Goal: Task Accomplishment & Management: Manage account settings

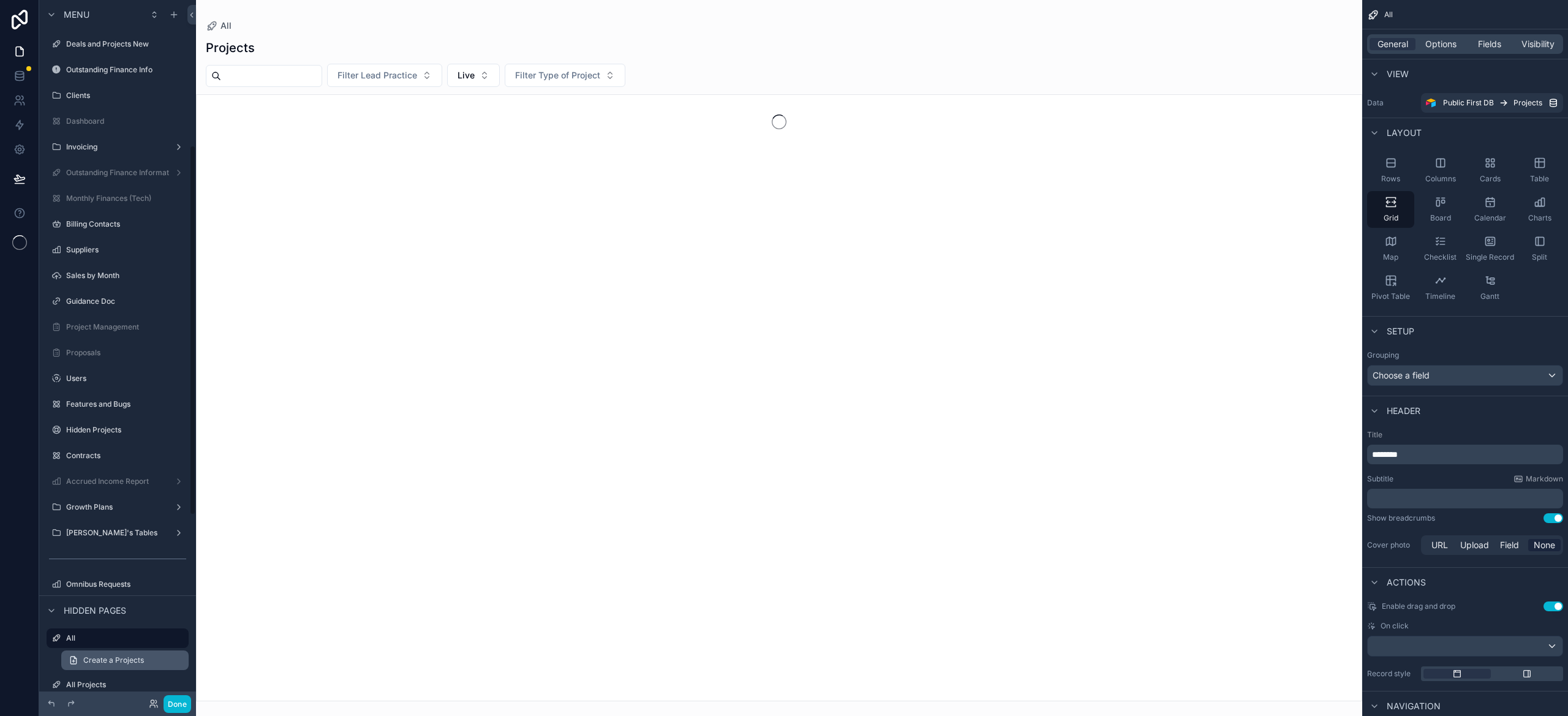
scroll to position [275, 0]
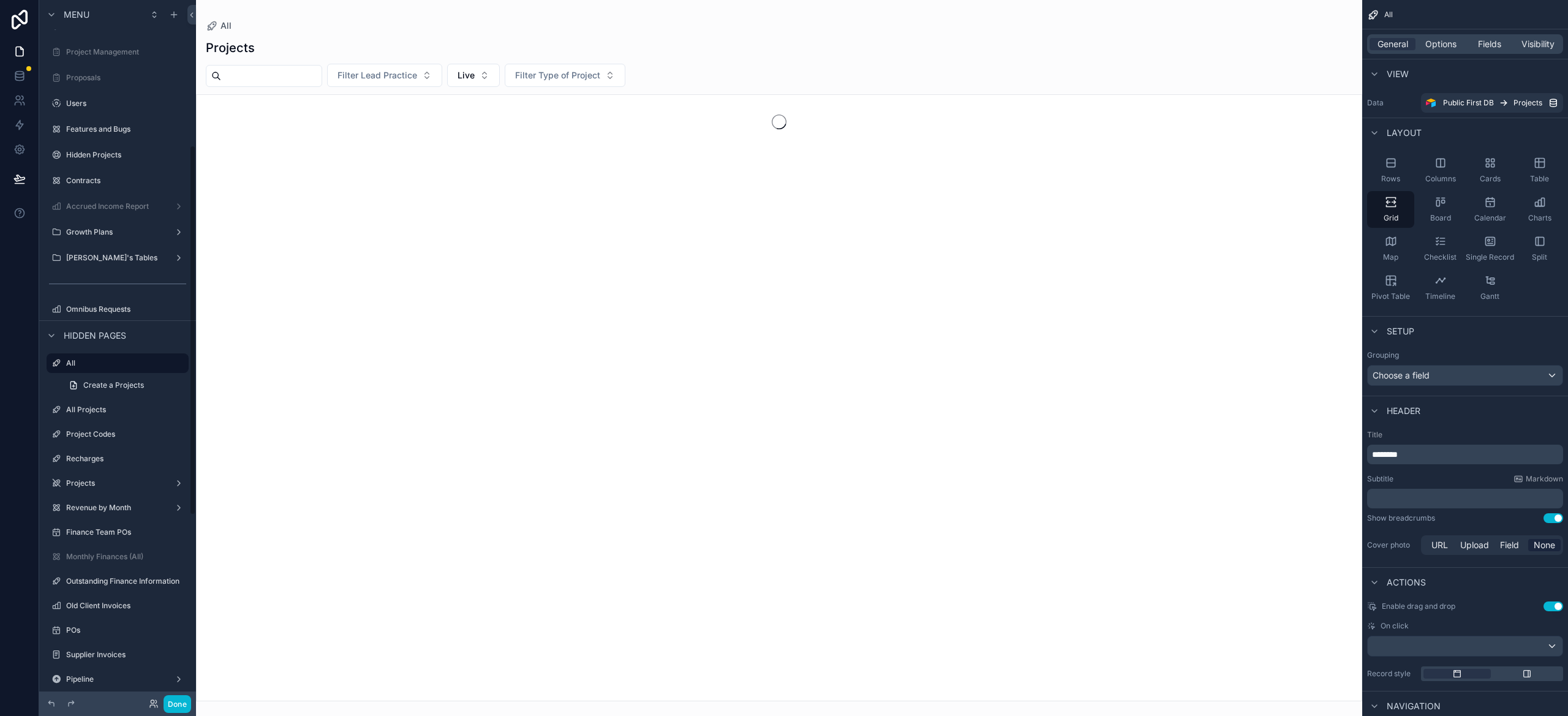
click at [47, 110] on link "Users" at bounding box center [117, 103] width 142 height 19
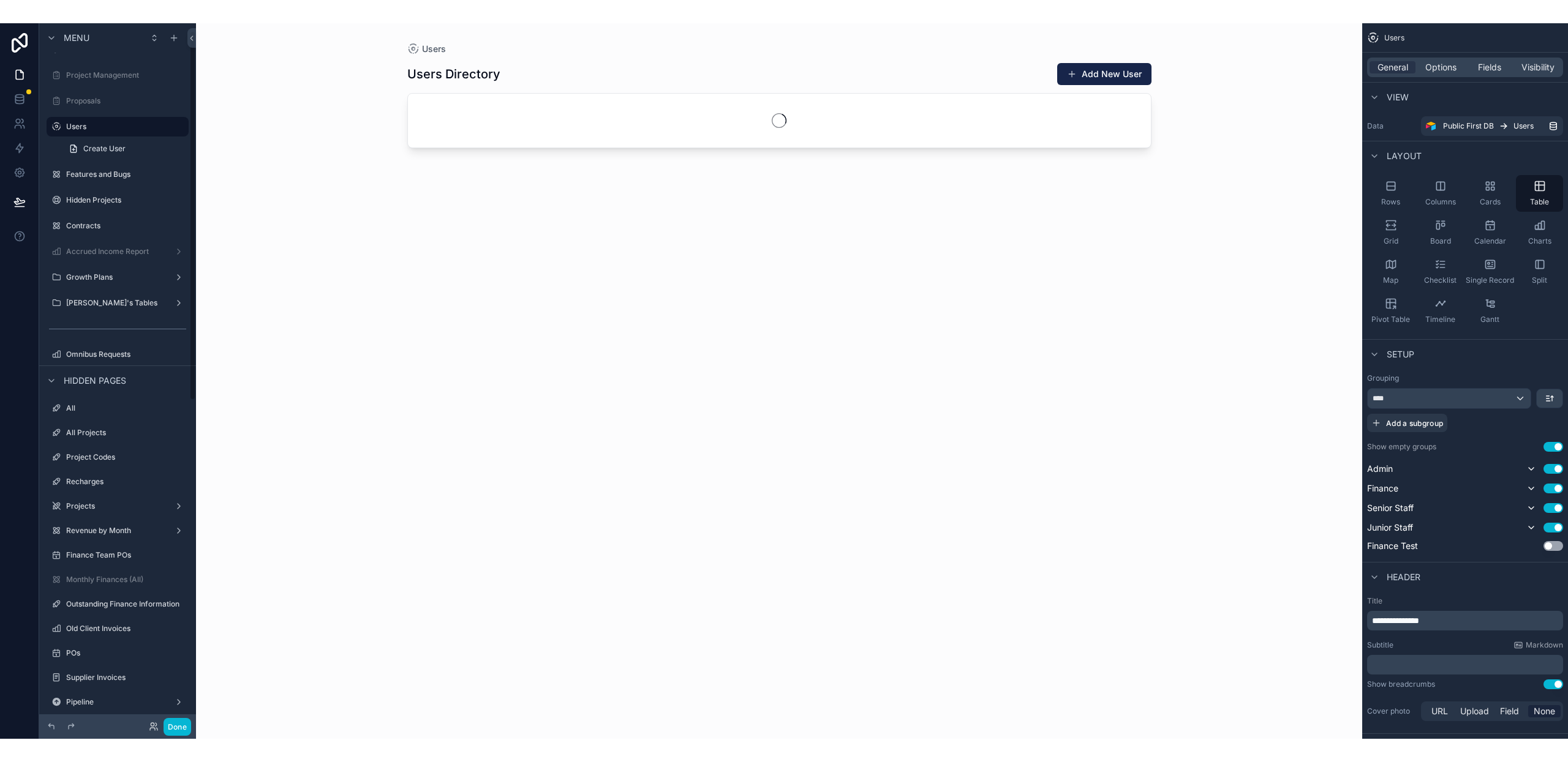
scroll to position [14, 0]
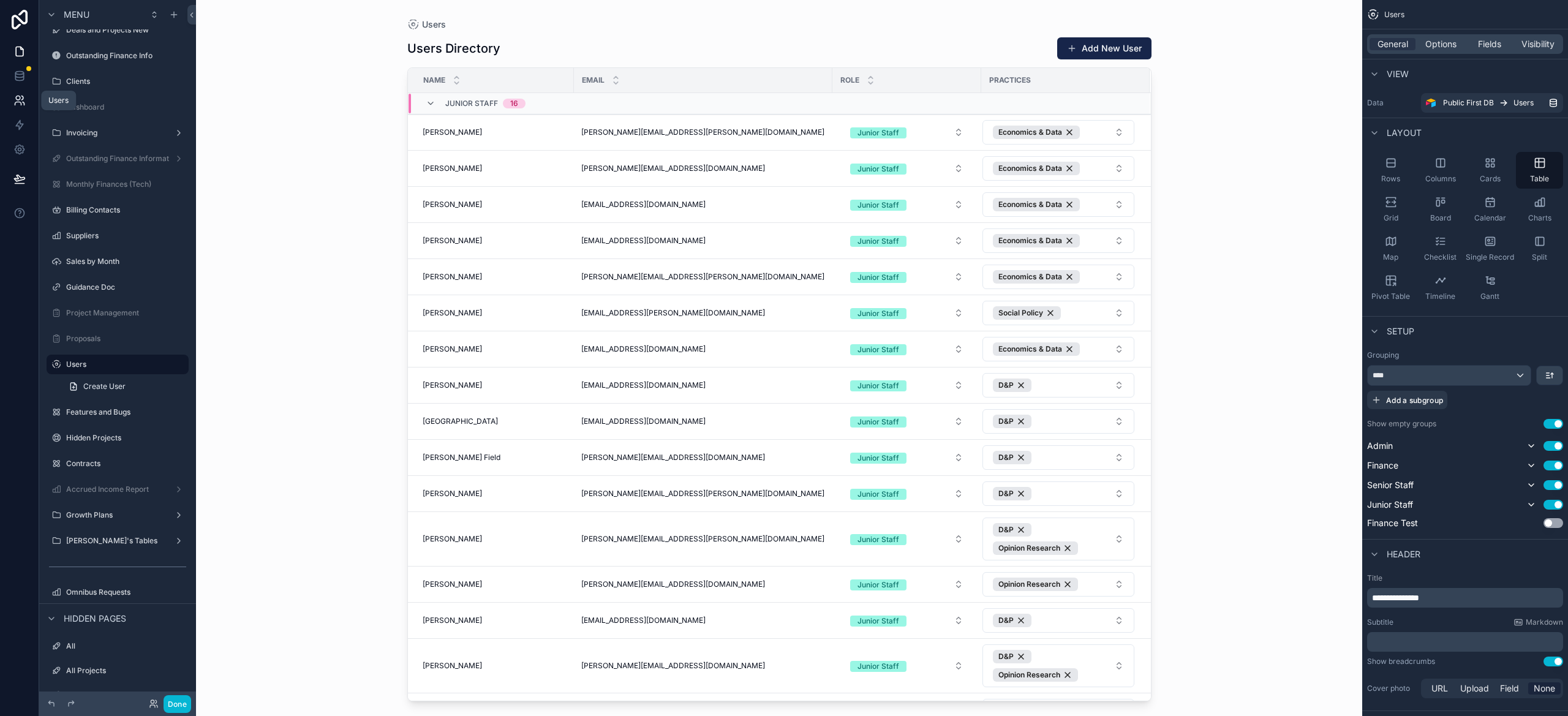
click at [22, 97] on icon at bounding box center [20, 101] width 13 height 13
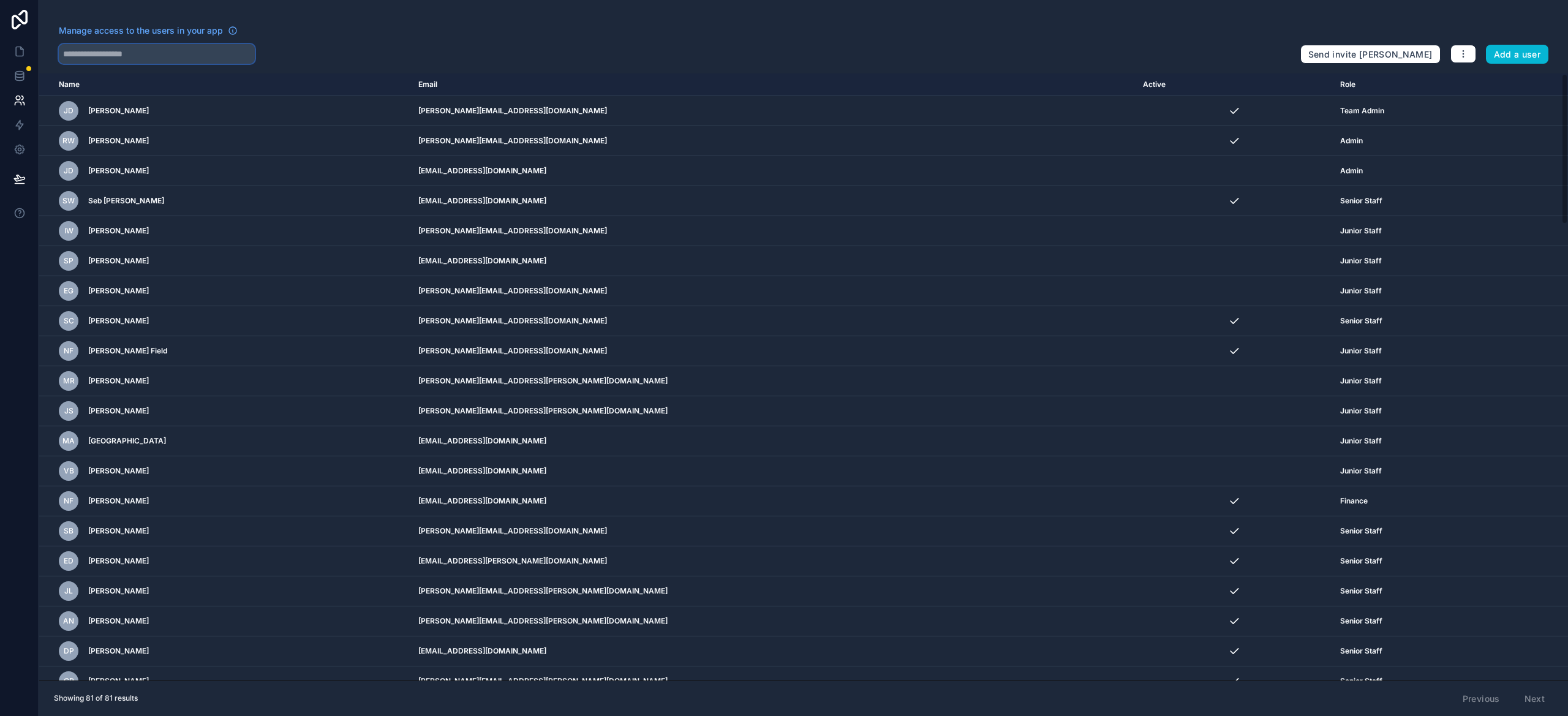
click at [102, 55] on input "text" at bounding box center [156, 53] width 196 height 19
type input "*****"
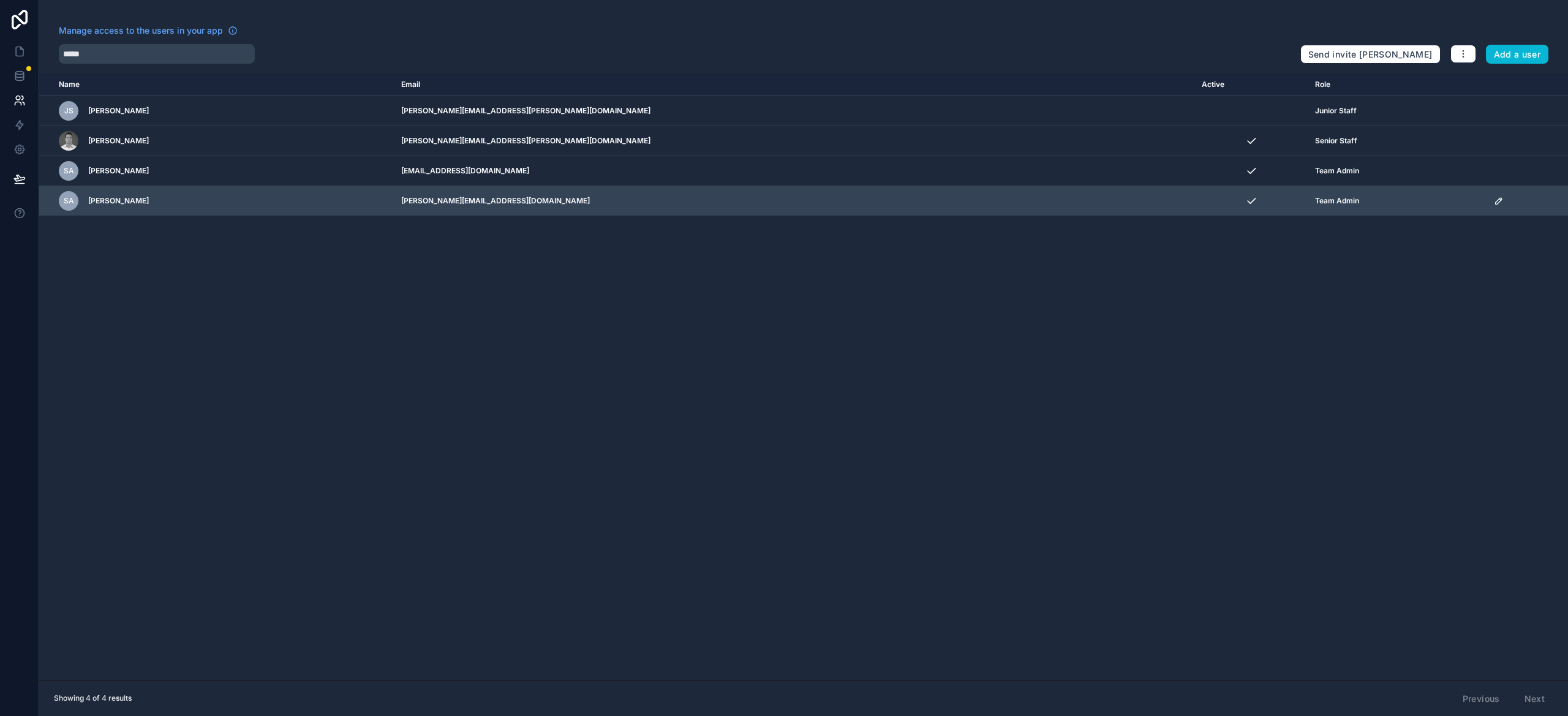
click at [667, 188] on td "[PERSON_NAME][EMAIL_ADDRESS][DOMAIN_NAME]" at bounding box center [794, 201] width 801 height 30
click at [1494, 200] on icon "scrollable content" at bounding box center [1499, 201] width 10 height 10
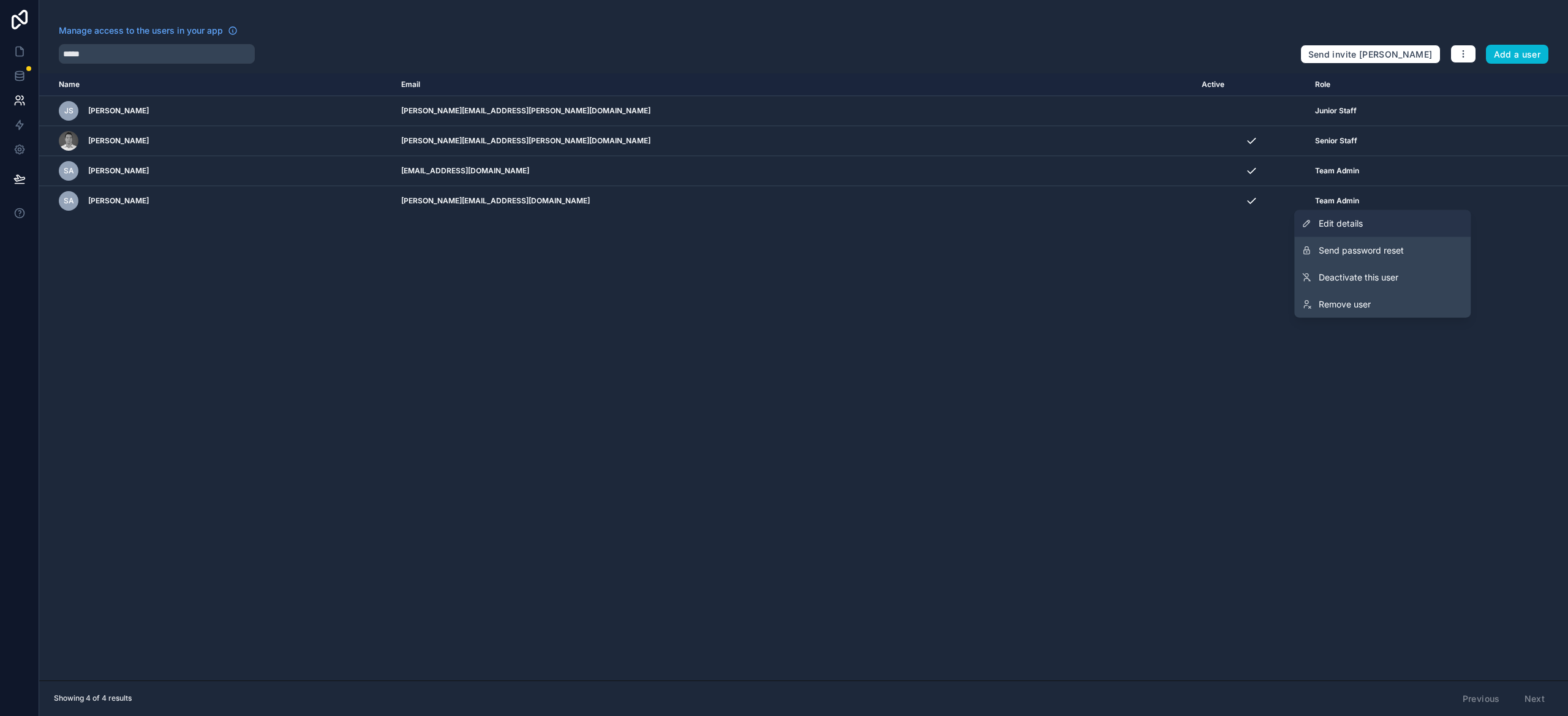
click at [1411, 215] on link "Edit details" at bounding box center [1382, 223] width 177 height 27
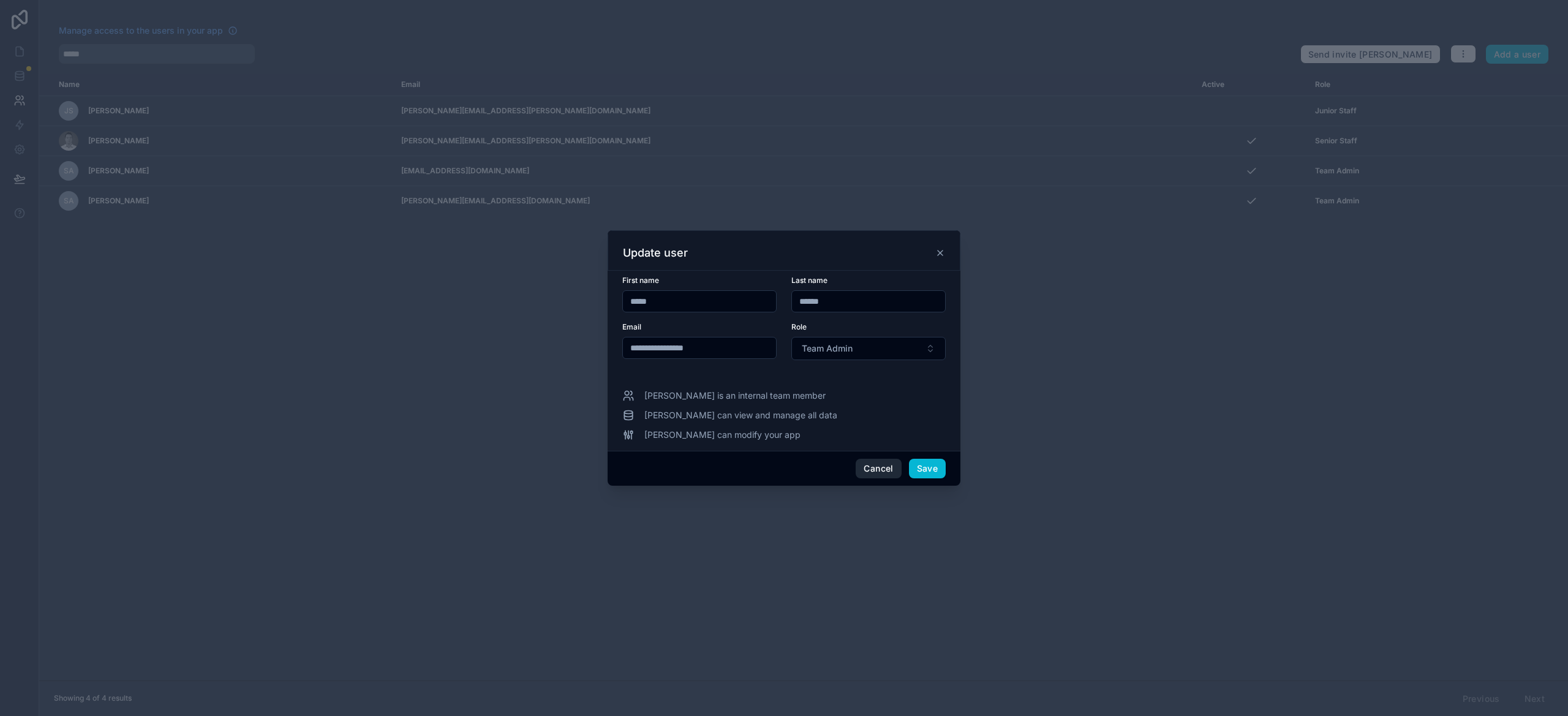
click at [870, 466] on button "Cancel" at bounding box center [878, 468] width 45 height 19
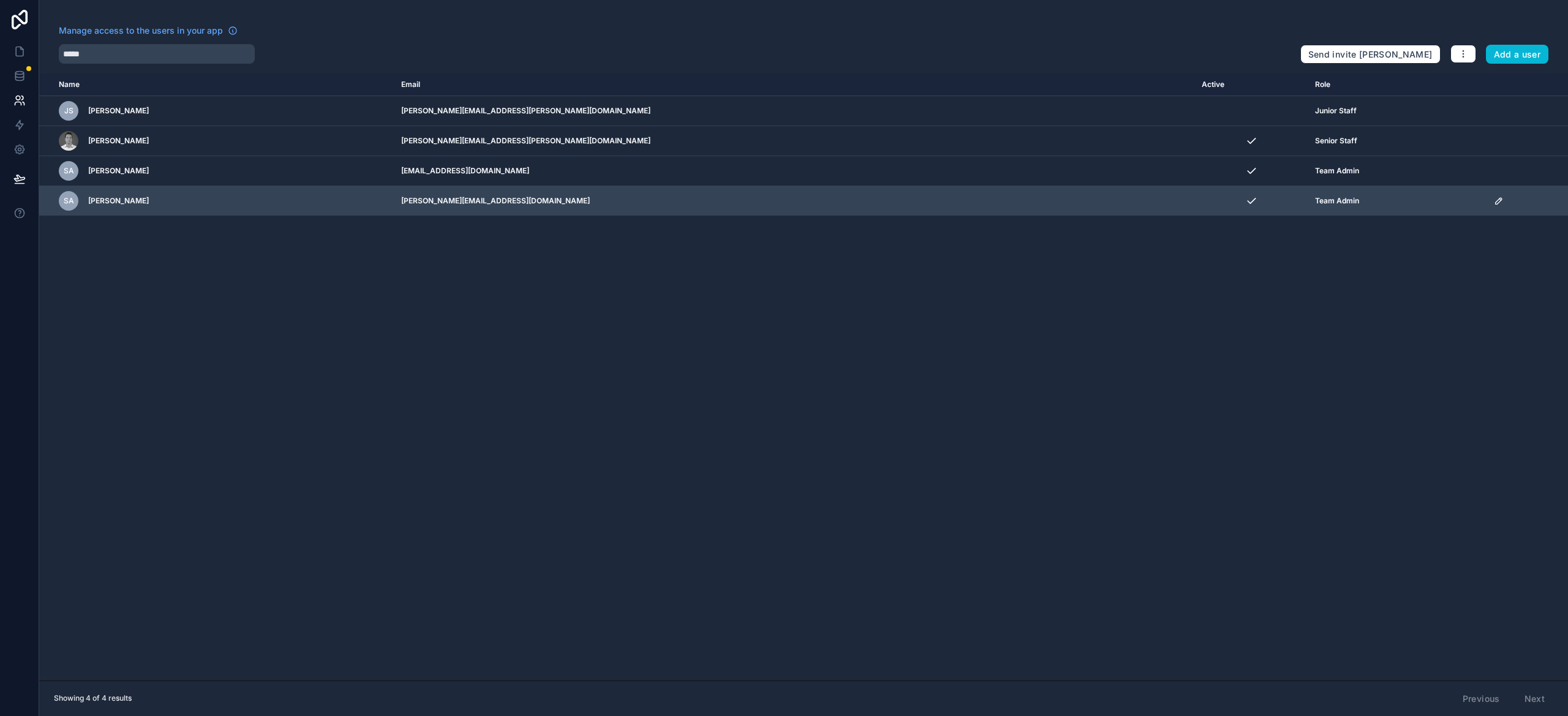
click at [100, 198] on span "[PERSON_NAME]" at bounding box center [118, 201] width 61 height 10
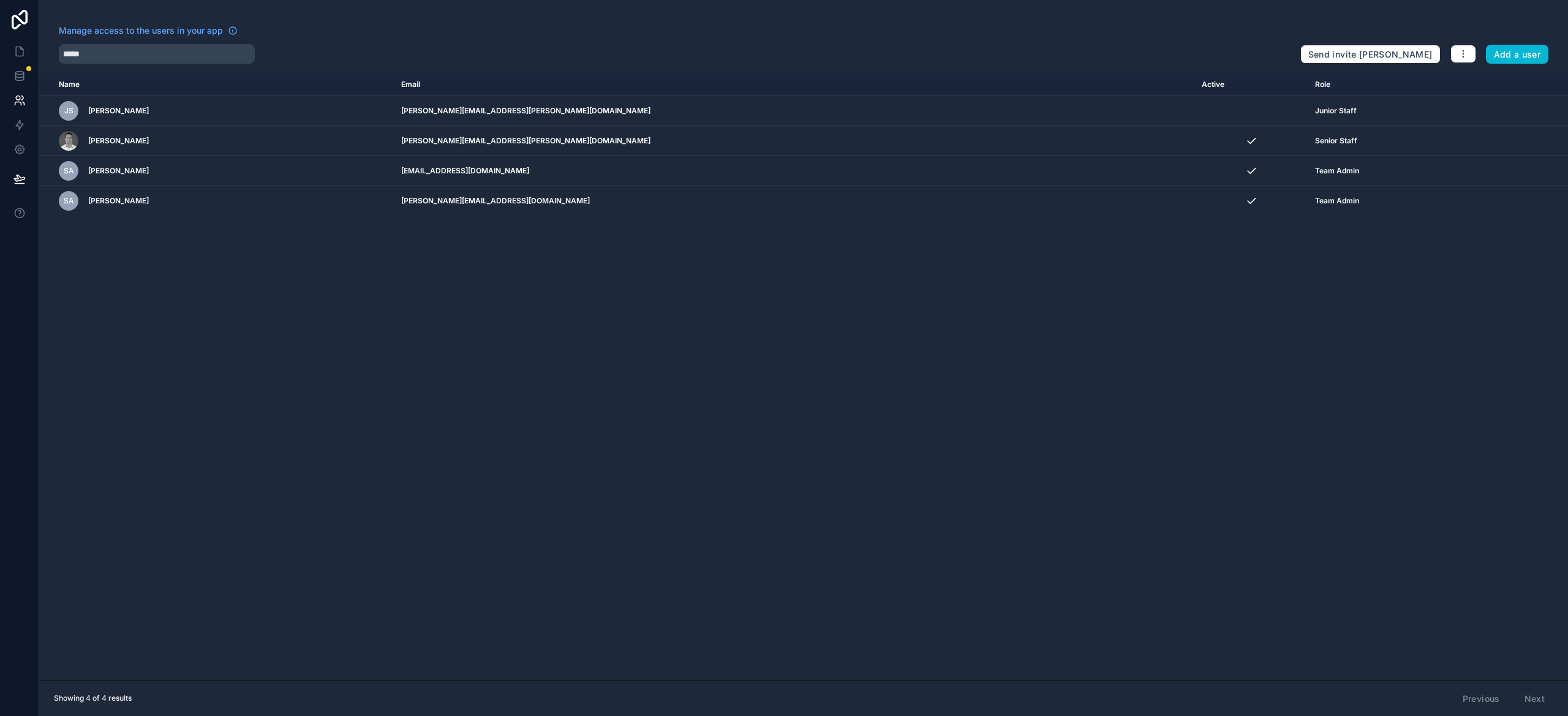
click at [454, 219] on div "Name Email Active Role [DOMAIN_NAME] JS [PERSON_NAME] [PERSON_NAME][EMAIL_ADDRE…" at bounding box center [804, 377] width 1529 height 607
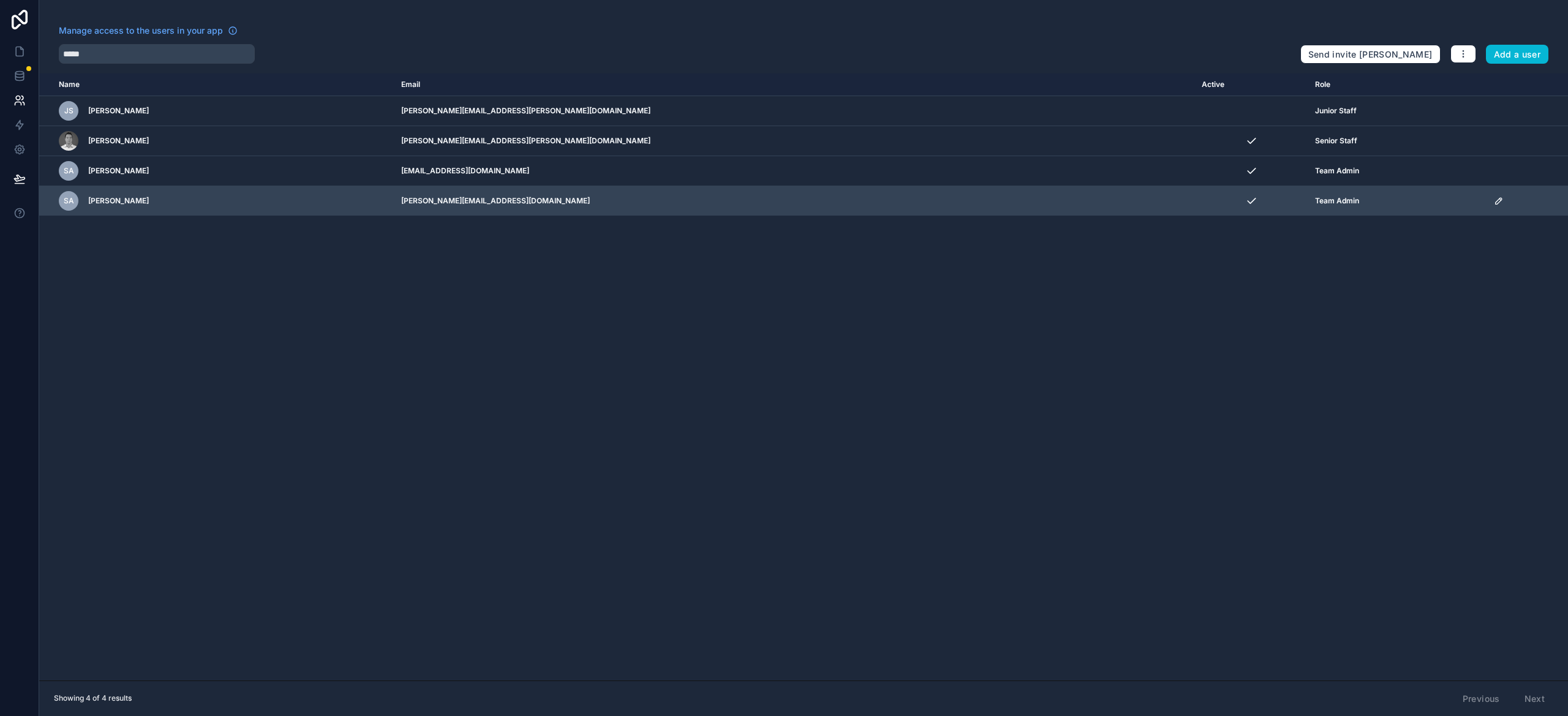
click at [394, 205] on td "SA [PERSON_NAME]" at bounding box center [217, 201] width 354 height 30
click at [1494, 201] on icon "scrollable content" at bounding box center [1499, 201] width 10 height 10
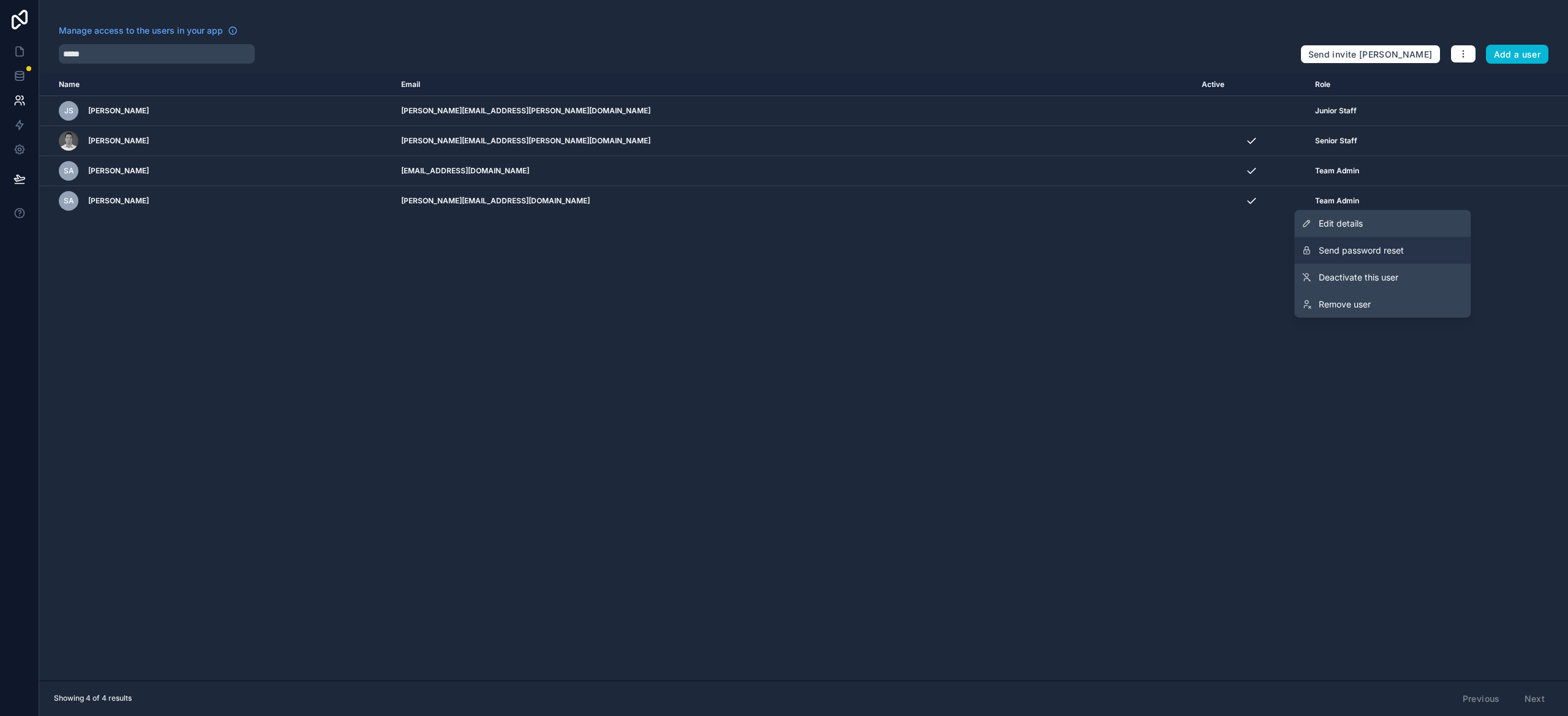
click at [1330, 247] on span "Send password reset" at bounding box center [1361, 250] width 85 height 13
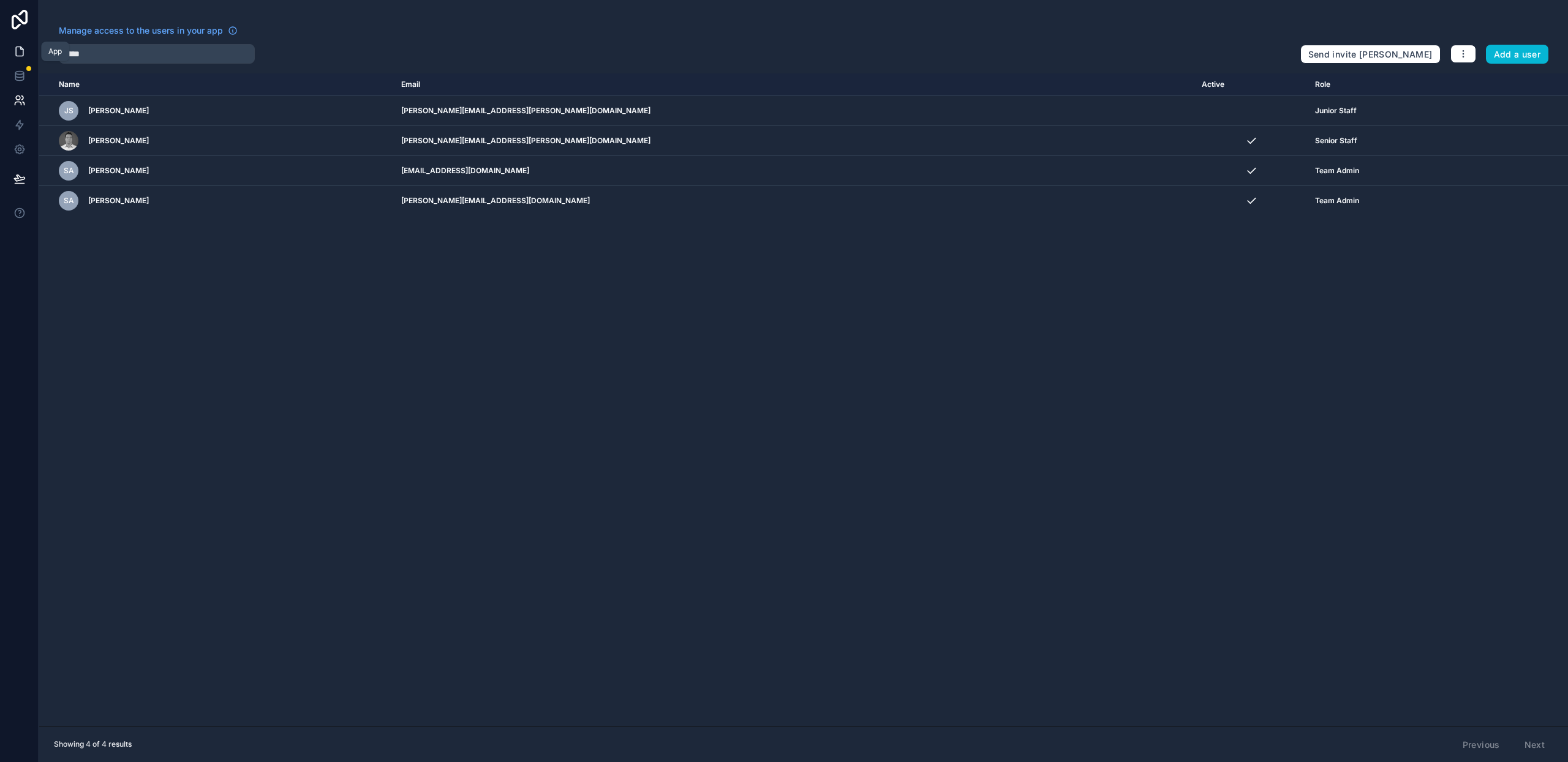
click at [18, 52] on icon at bounding box center [20, 51] width 13 height 13
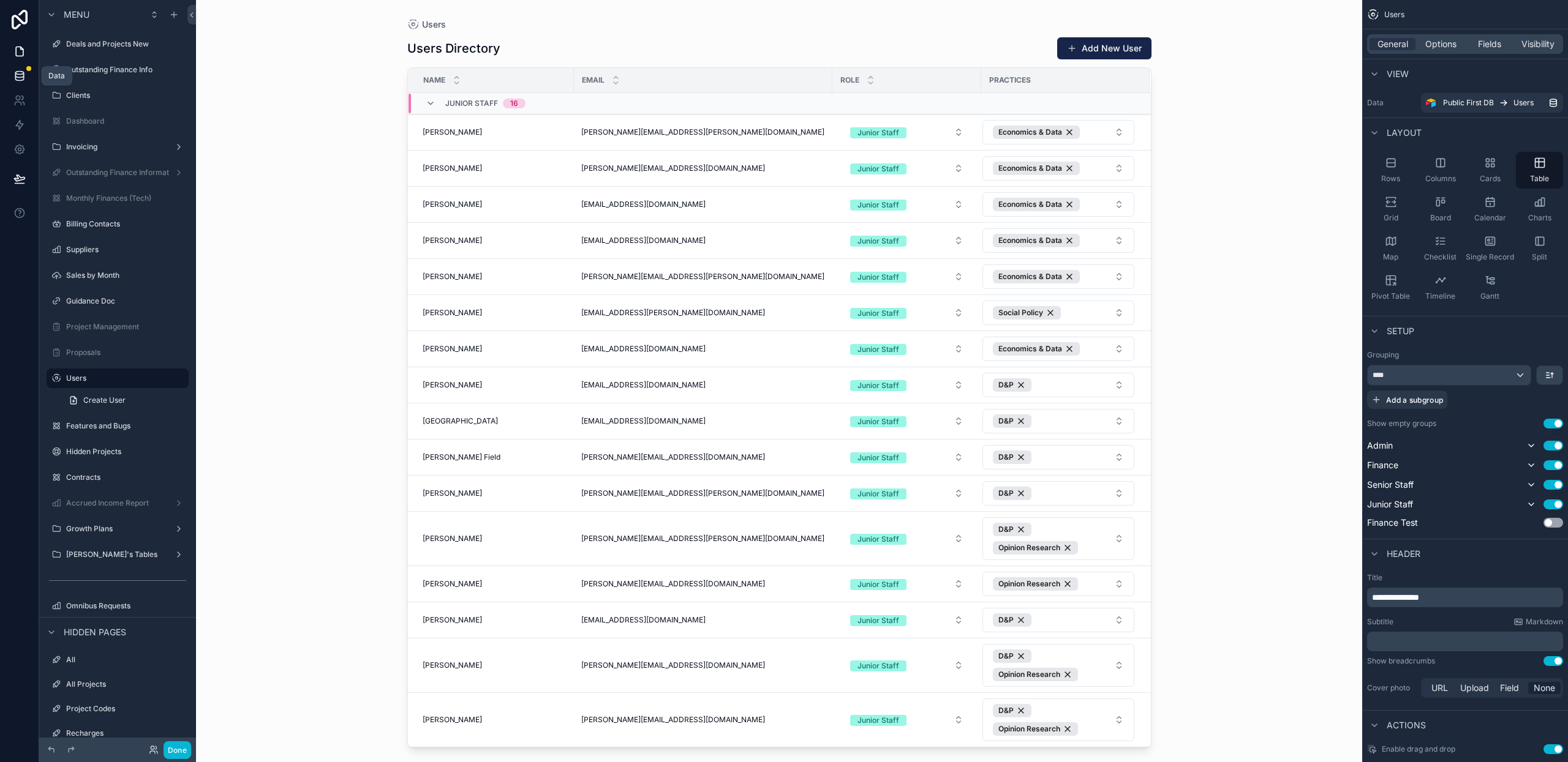
click at [16, 69] on link at bounding box center [19, 76] width 39 height 24
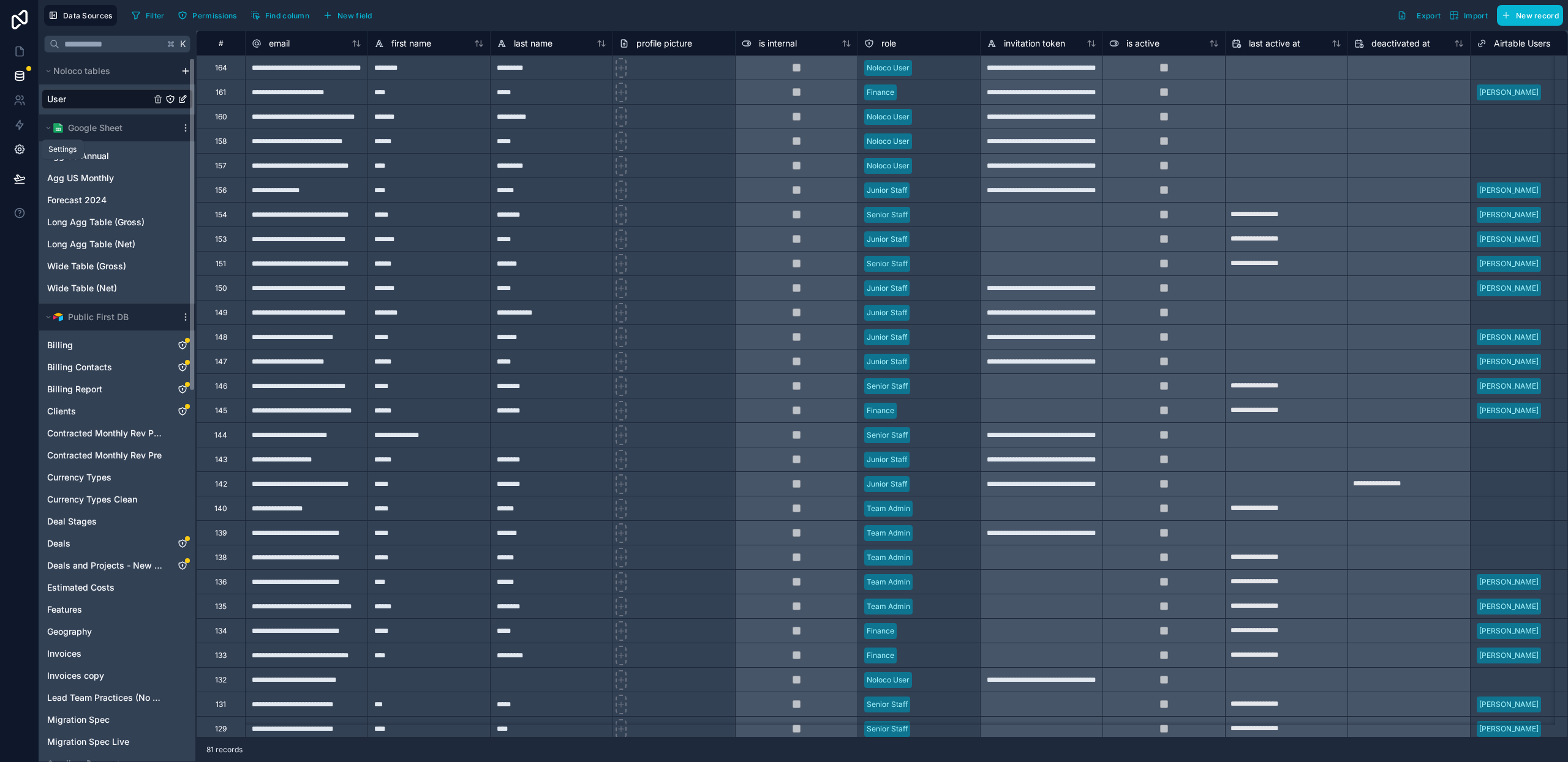
click at [21, 156] on link at bounding box center [19, 149] width 39 height 24
